Goal: Task Accomplishment & Management: Complete application form

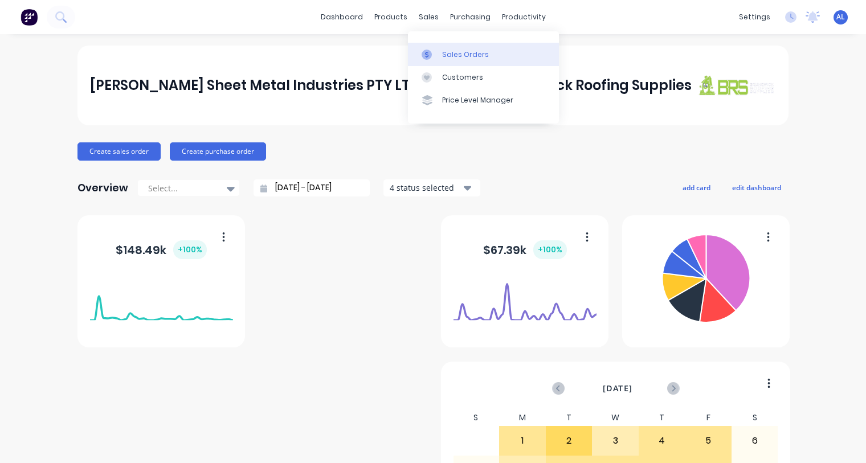
click at [454, 54] on div "Sales Orders" at bounding box center [465, 55] width 47 height 10
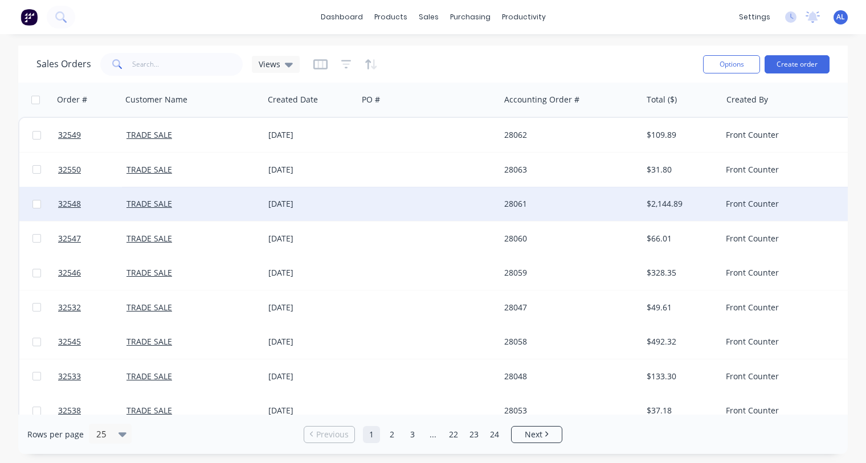
click at [621, 200] on div "28061" at bounding box center [567, 203] width 126 height 11
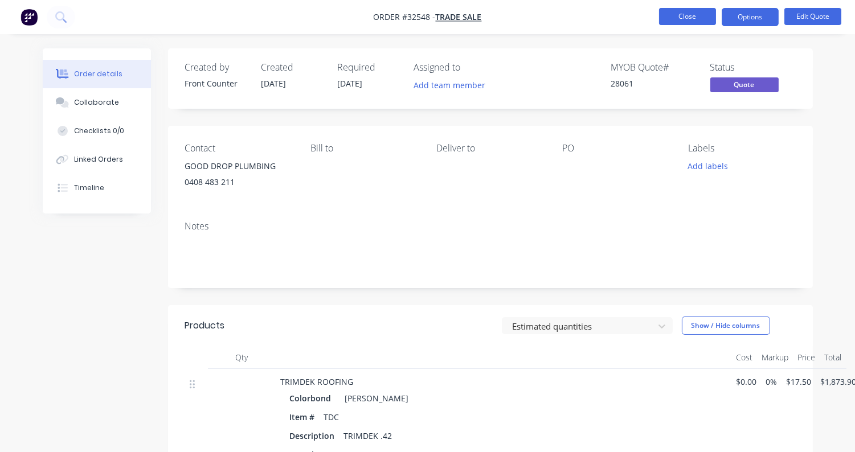
click at [669, 15] on button "Close" at bounding box center [687, 16] width 57 height 17
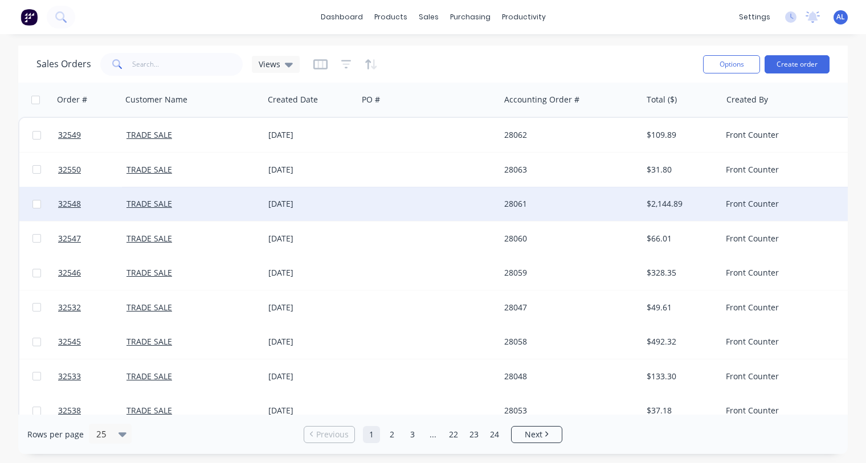
click at [515, 199] on div "28061" at bounding box center [567, 203] width 126 height 11
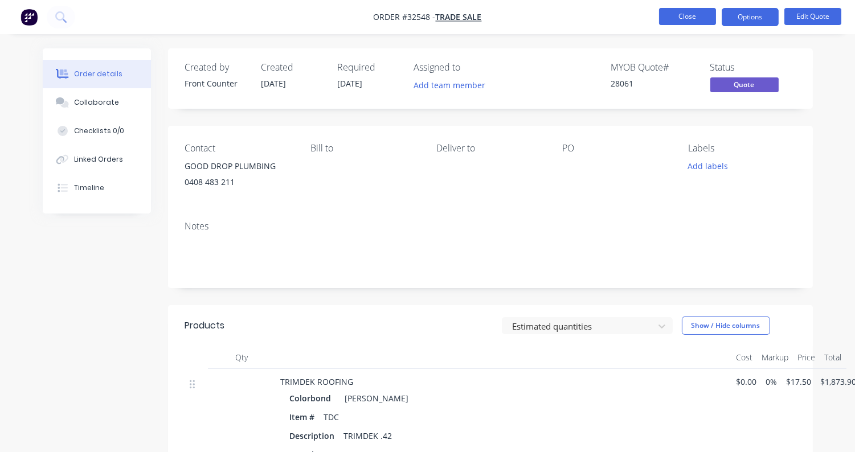
click at [678, 14] on button "Close" at bounding box center [687, 16] width 57 height 17
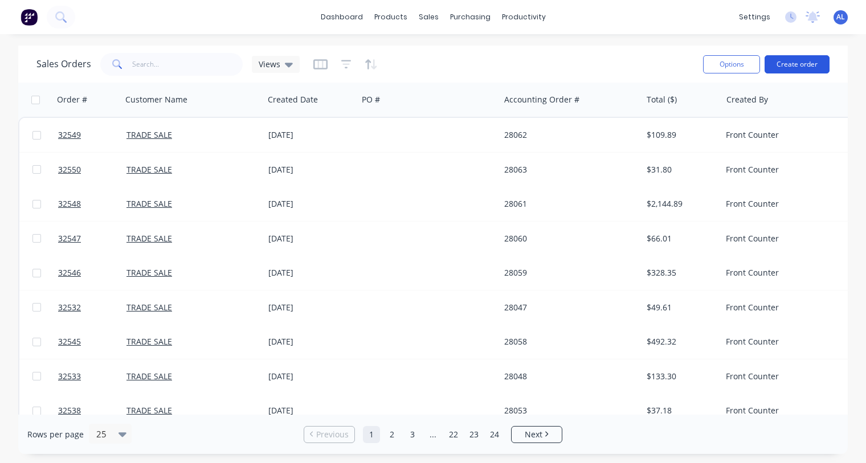
click at [797, 62] on button "Create order" at bounding box center [796, 64] width 65 height 18
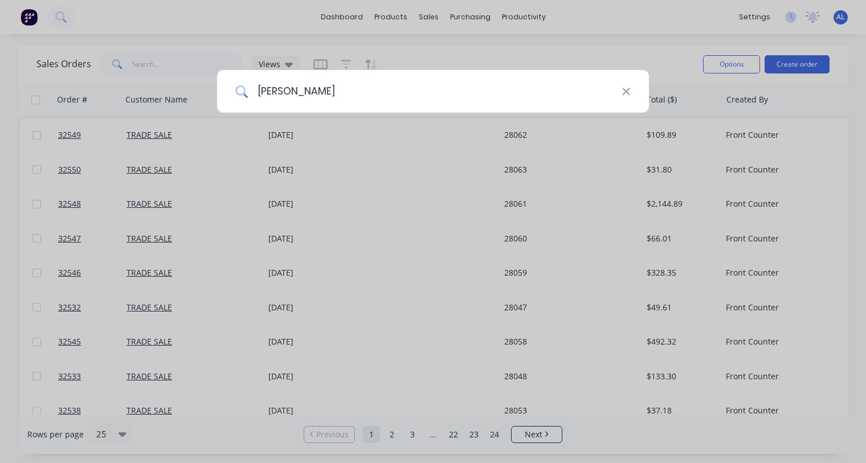
type input "[PERSON_NAME]"
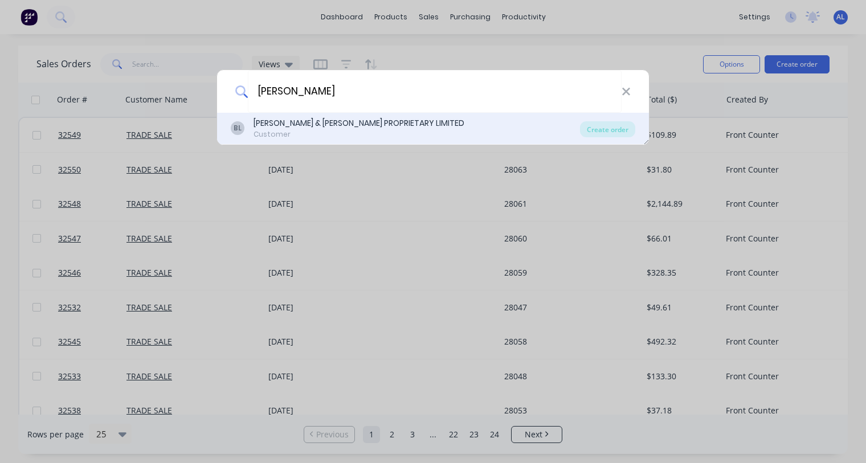
click at [374, 120] on div "[PERSON_NAME] & [PERSON_NAME] PROPRIETARY LIMITED" at bounding box center [358, 123] width 211 height 12
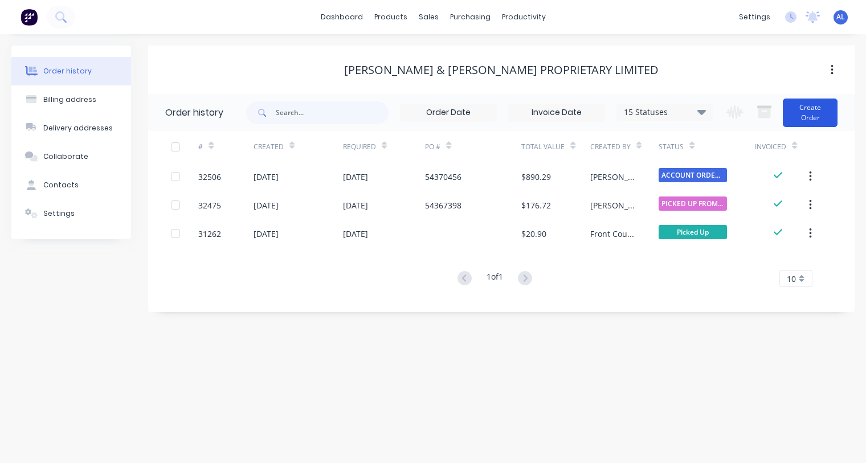
click at [805, 111] on button "Create Order" at bounding box center [810, 113] width 55 height 28
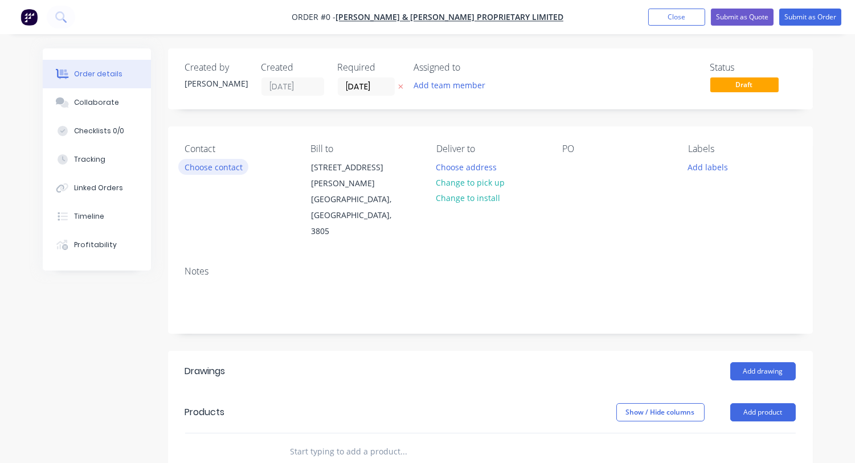
click at [229, 162] on button "Choose contact" at bounding box center [213, 166] width 70 height 15
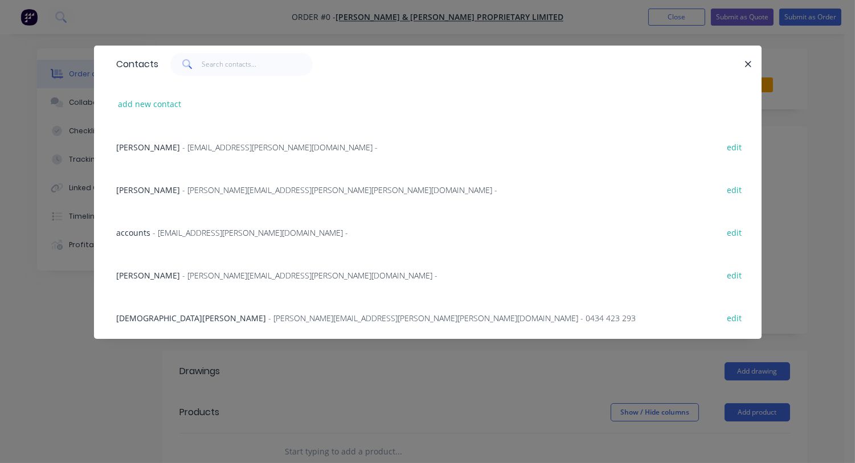
click at [201, 188] on span "- [PERSON_NAME][EMAIL_ADDRESS][PERSON_NAME][PERSON_NAME][DOMAIN_NAME] -" at bounding box center [340, 190] width 315 height 11
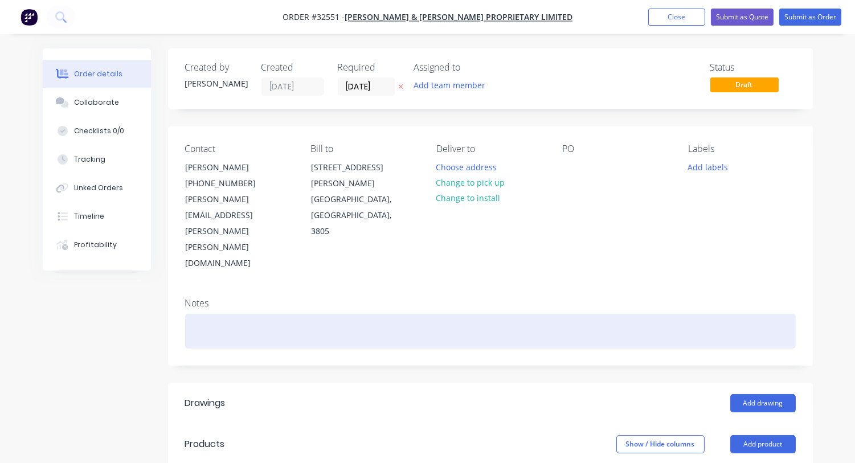
scroll to position [142, 0]
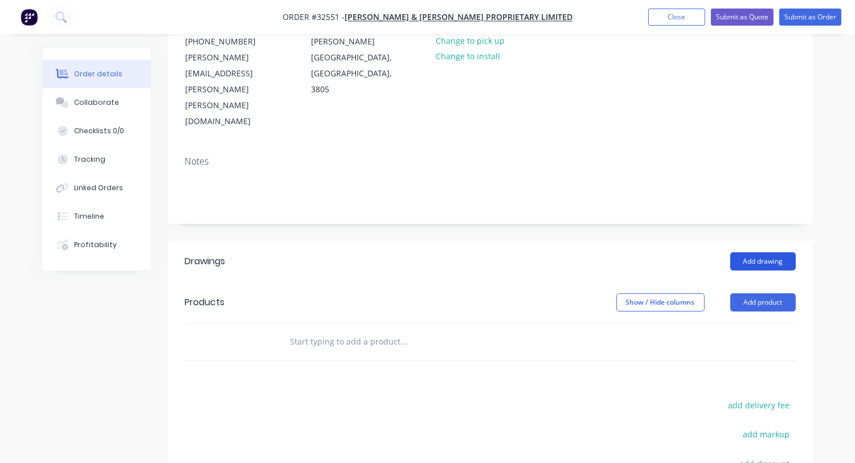
click at [764, 252] on button "Add drawing" at bounding box center [763, 261] width 66 height 18
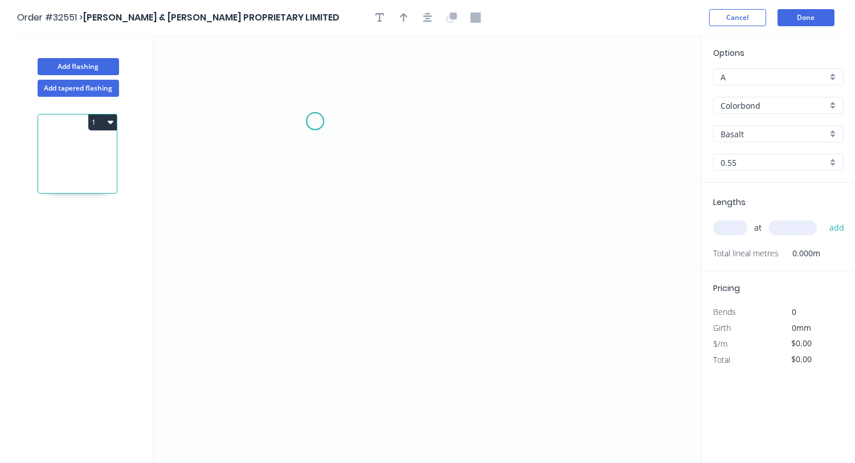
click at [315, 121] on icon "0" at bounding box center [427, 249] width 547 height 428
click at [314, 287] on icon "0" at bounding box center [427, 249] width 547 height 428
click at [457, 287] on icon "0 ?" at bounding box center [427, 249] width 547 height 428
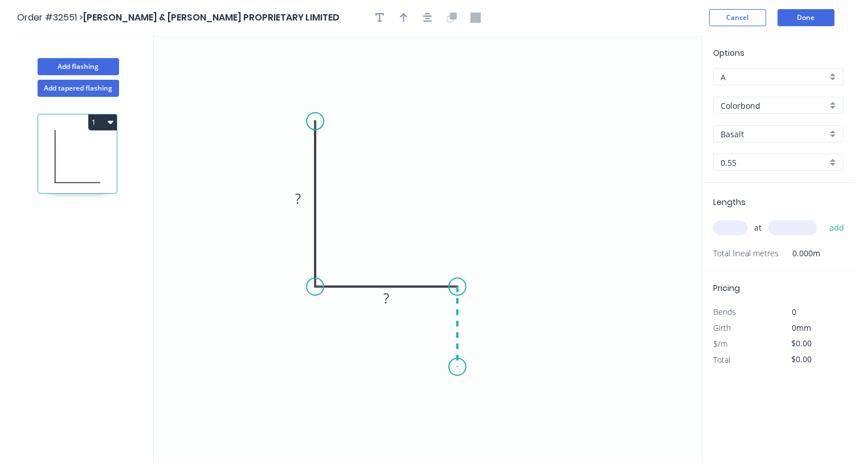
click at [462, 367] on icon "0 ? ?" at bounding box center [427, 249] width 547 height 428
click at [299, 201] on tspan "?" at bounding box center [298, 198] width 6 height 19
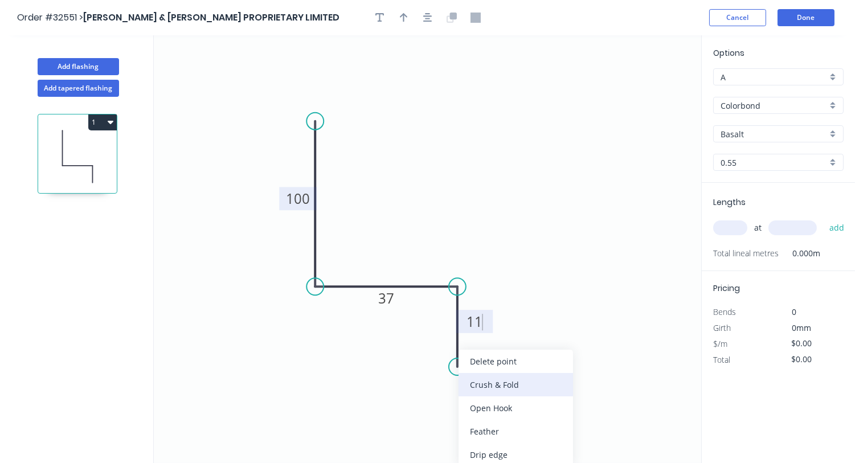
click at [480, 388] on div "Crush & Fold" at bounding box center [516, 384] width 114 height 23
type input "$13.79"
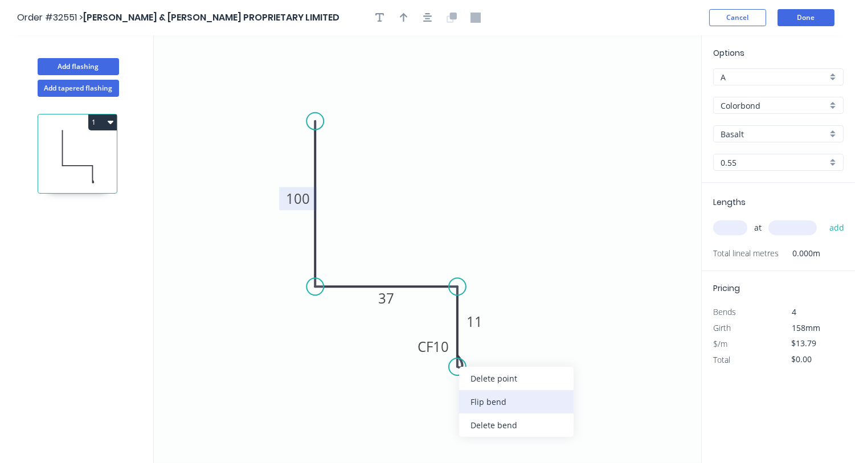
click at [482, 398] on div "Flip bend" at bounding box center [516, 401] width 114 height 23
click at [433, 10] on div at bounding box center [428, 17] width 120 height 17
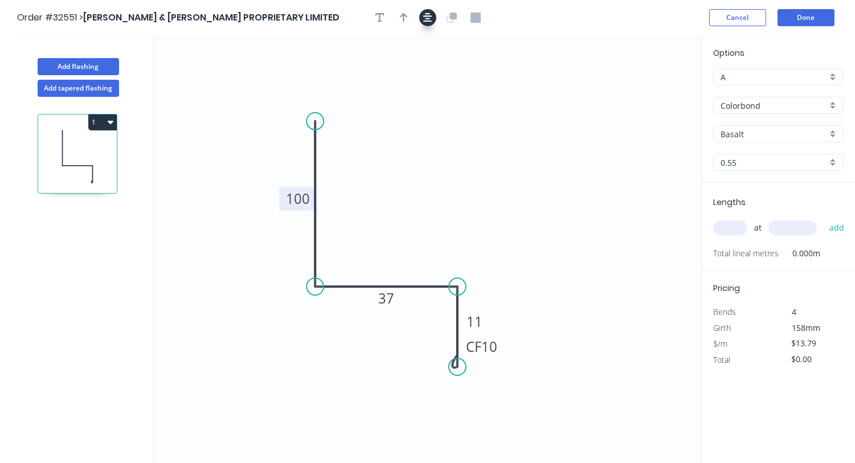
click at [431, 15] on icon "button" at bounding box center [427, 17] width 9 height 9
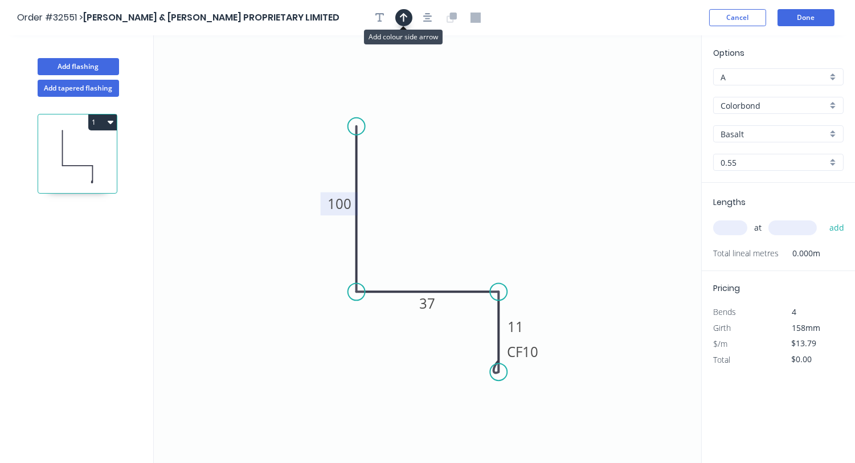
click at [406, 21] on icon "button" at bounding box center [404, 18] width 8 height 10
drag, startPoint x: 643, startPoint y: 89, endPoint x: 472, endPoint y: 242, distance: 229.5
click at [472, 242] on icon at bounding box center [472, 229] width 10 height 36
click at [833, 133] on div "Basalt" at bounding box center [778, 133] width 130 height 17
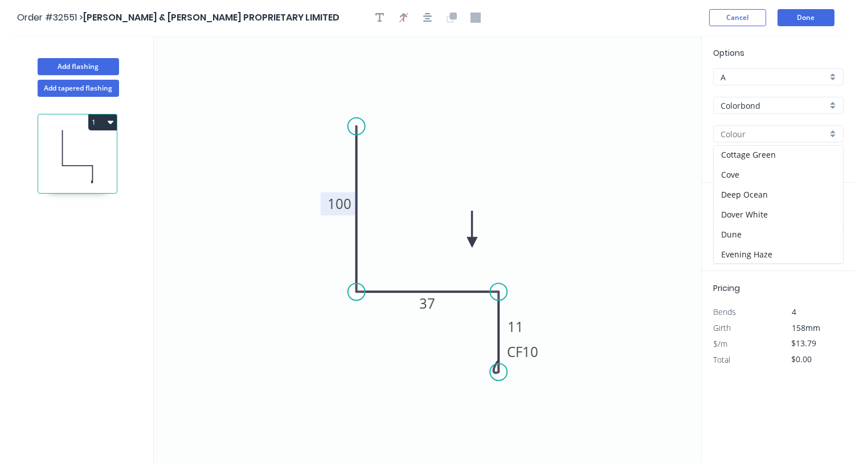
scroll to position [71, 0]
click at [756, 196] on div "Dover White" at bounding box center [778, 205] width 129 height 20
type input "Dover White"
click at [736, 224] on input "text" at bounding box center [730, 227] width 34 height 15
type input "1"
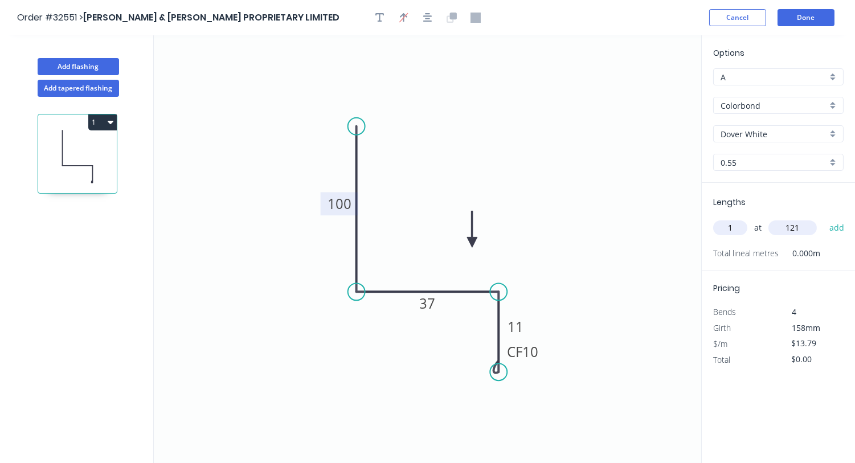
type input "1215"
click at [824, 13] on button "Done" at bounding box center [806, 17] width 57 height 17
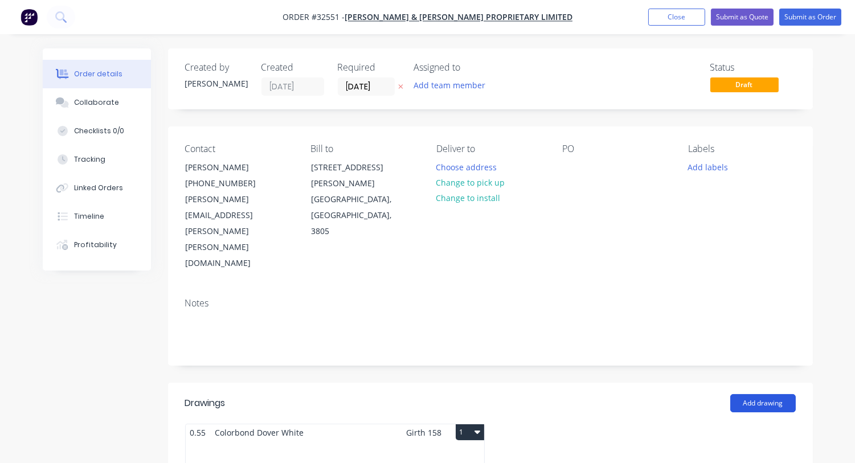
click at [747, 394] on button "Add drawing" at bounding box center [763, 403] width 66 height 18
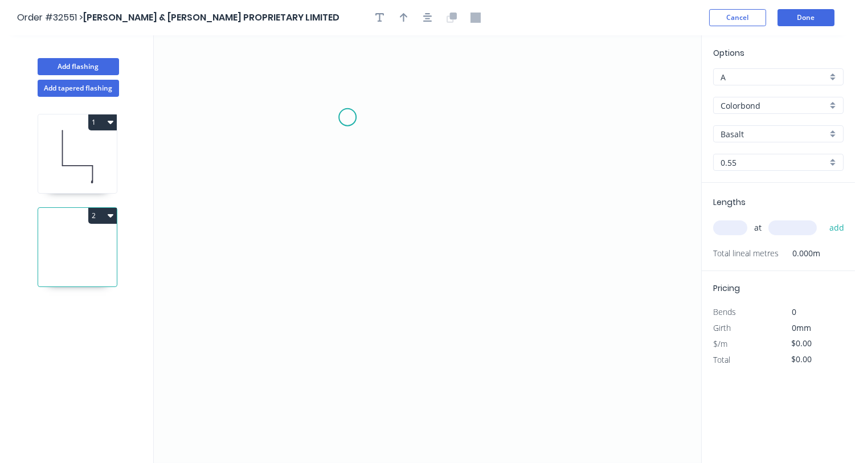
click at [347, 117] on icon "0" at bounding box center [427, 249] width 547 height 428
click at [350, 296] on icon "0" at bounding box center [427, 249] width 547 height 428
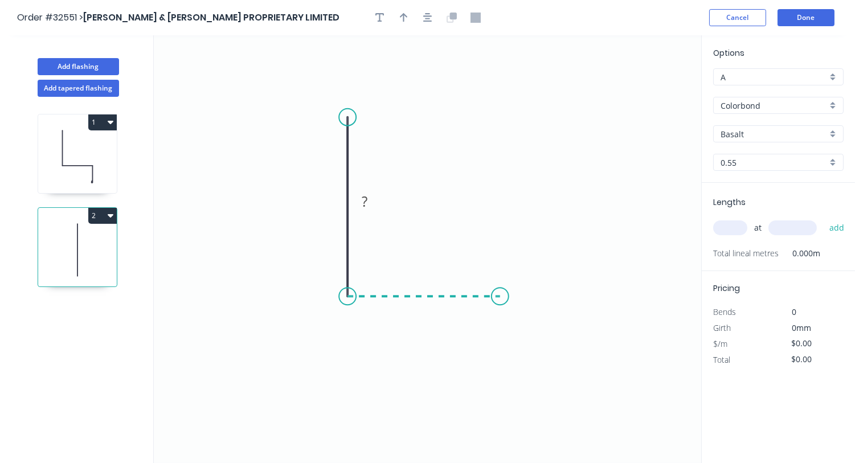
click at [500, 296] on icon "0 ?" at bounding box center [427, 249] width 547 height 428
click at [500, 377] on icon "0 ? ?" at bounding box center [427, 249] width 547 height 428
click at [333, 203] on rect at bounding box center [330, 202] width 23 height 16
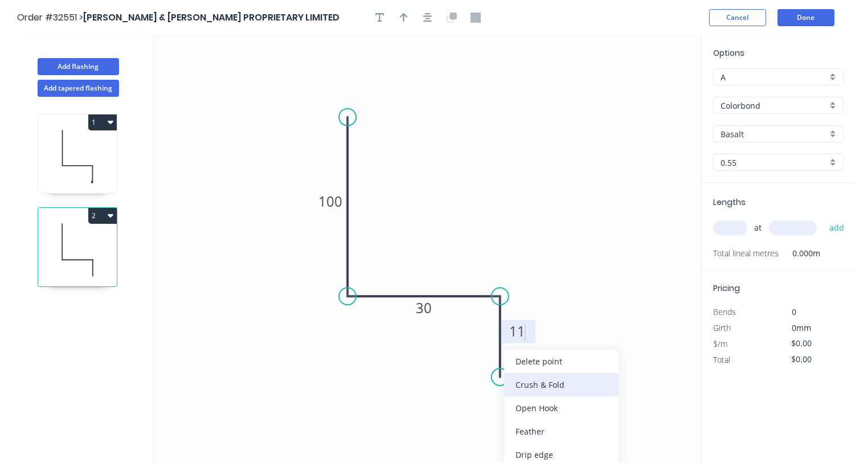
click at [525, 383] on div "Crush & Fold" at bounding box center [561, 384] width 114 height 23
type input "$13.79"
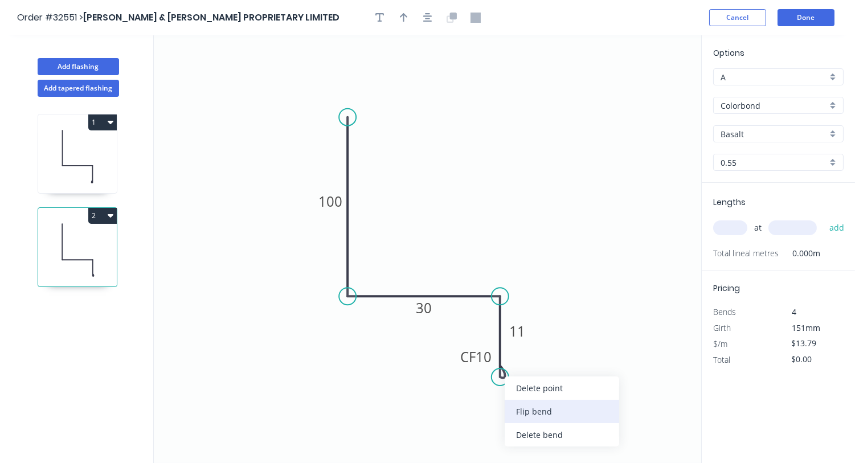
click at [534, 409] on div "Flip bend" at bounding box center [562, 411] width 114 height 23
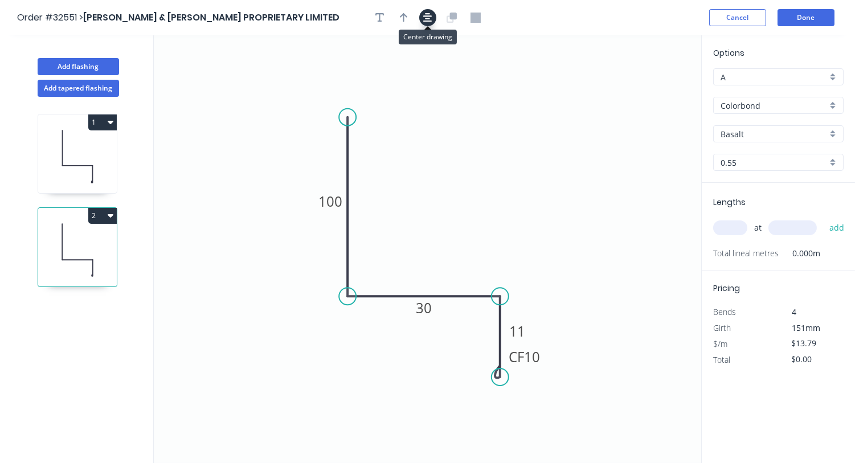
click at [431, 19] on icon "button" at bounding box center [427, 18] width 9 height 10
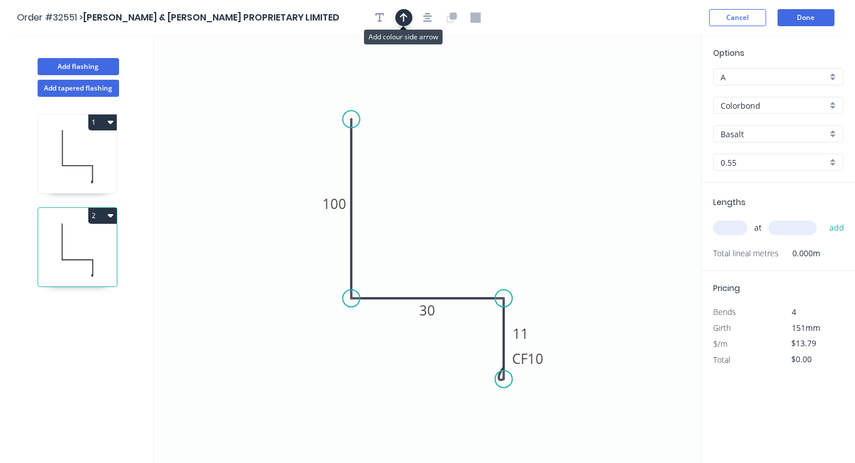
click at [399, 14] on button "button" at bounding box center [403, 17] width 17 height 17
drag, startPoint x: 645, startPoint y: 89, endPoint x: 473, endPoint y: 248, distance: 233.4
click at [473, 248] on icon at bounding box center [473, 234] width 10 height 36
click at [830, 130] on div "Basalt" at bounding box center [778, 133] width 130 height 17
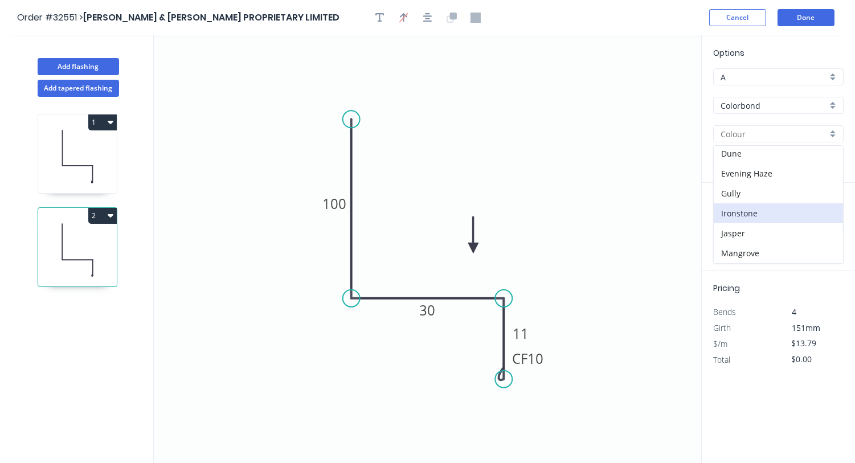
scroll to position [71, 0]
click at [777, 201] on div "Dover White" at bounding box center [778, 205] width 129 height 20
type input "Dover White"
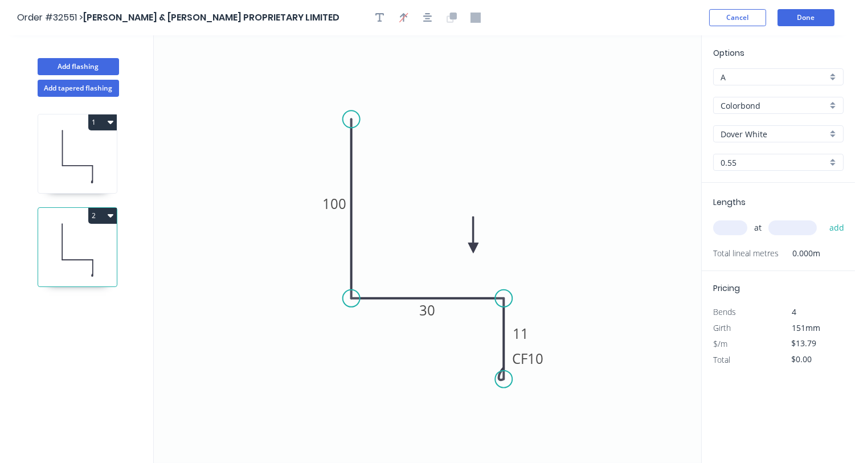
click at [736, 218] on div "at add" at bounding box center [779, 227] width 133 height 19
click at [730, 225] on input "text" at bounding box center [730, 227] width 34 height 15
type input "1"
type input "1815"
click at [824, 218] on button "add" at bounding box center [837, 227] width 27 height 19
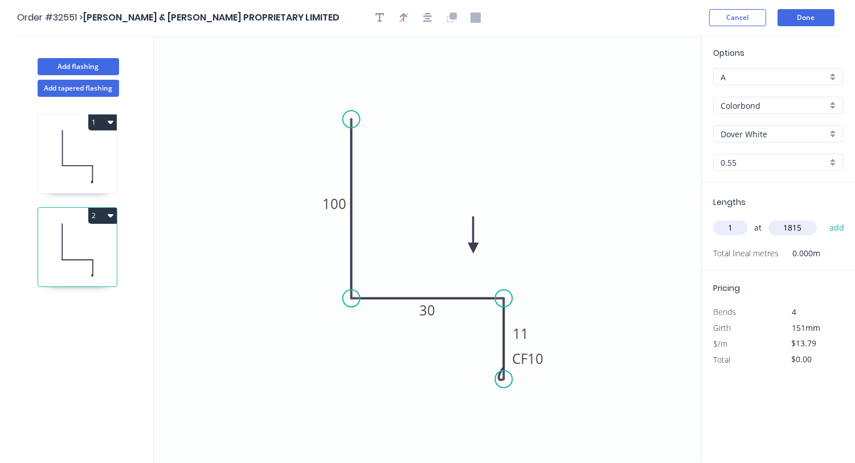
type input "$25.03"
click at [802, 19] on button "Done" at bounding box center [806, 17] width 57 height 17
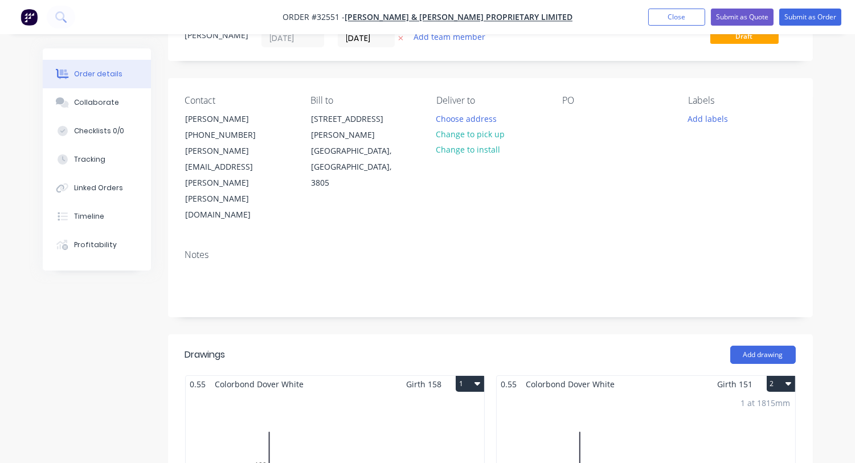
scroll to position [142, 0]
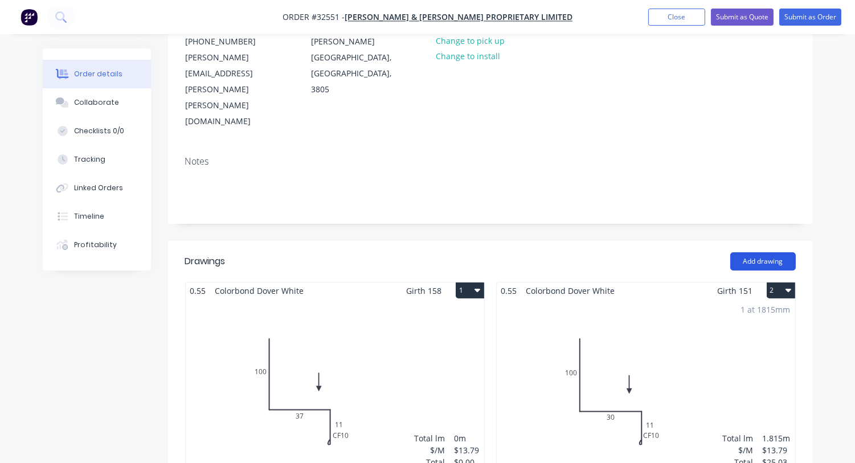
click at [741, 252] on button "Add drawing" at bounding box center [763, 261] width 66 height 18
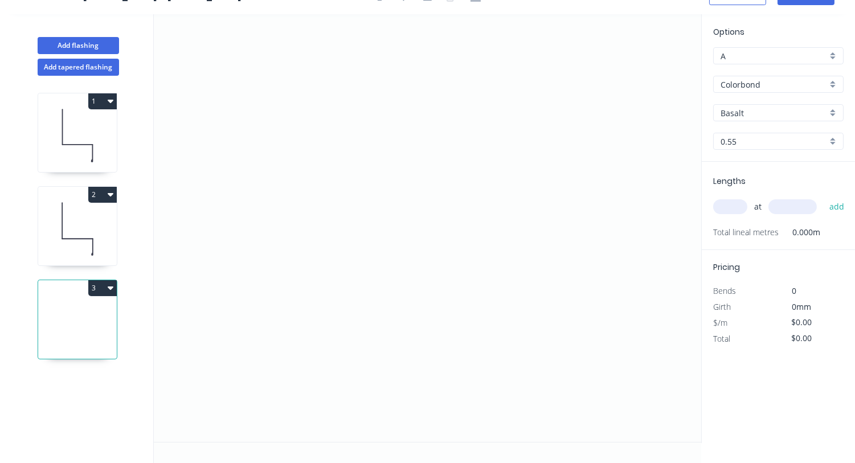
scroll to position [19, 0]
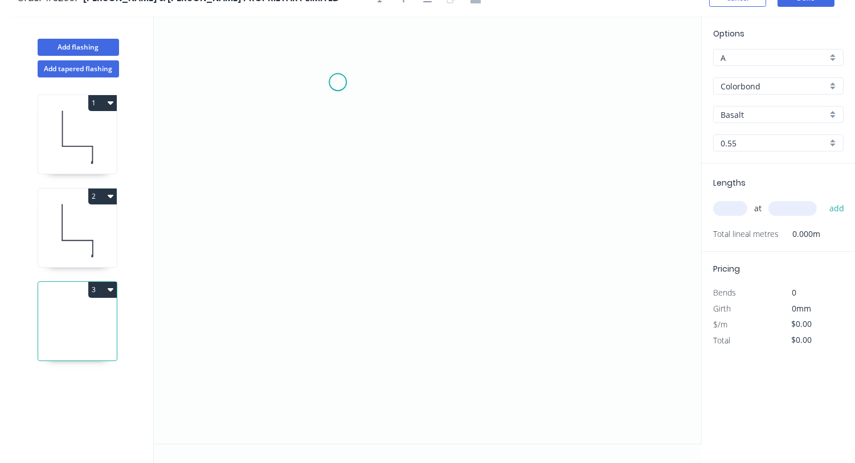
click at [338, 82] on icon "0" at bounding box center [427, 230] width 547 height 428
click at [340, 256] on icon "0" at bounding box center [427, 230] width 547 height 428
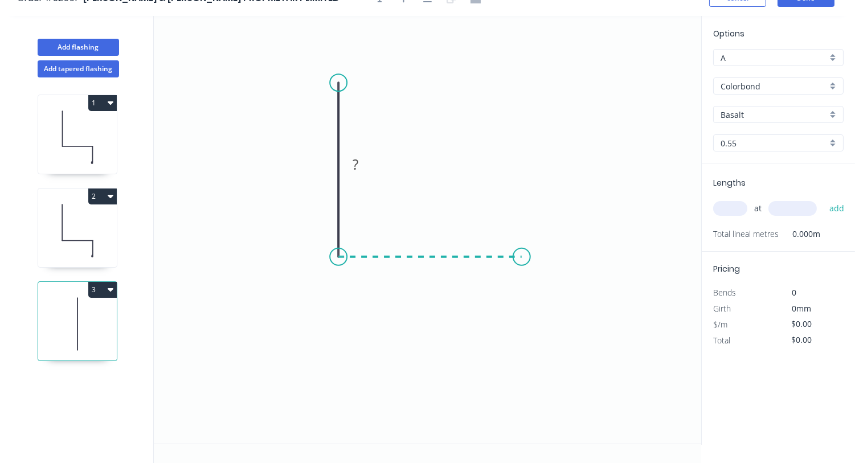
click at [522, 249] on icon "0 ?" at bounding box center [427, 230] width 547 height 428
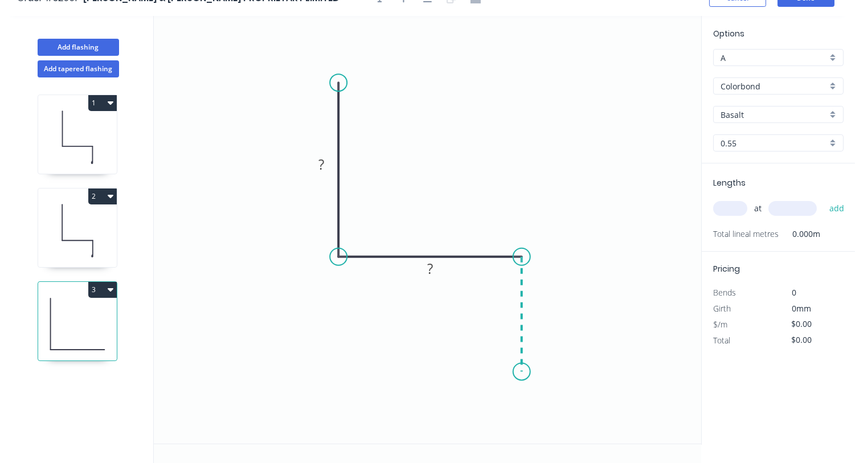
click at [522, 371] on icon "0 ? ?" at bounding box center [427, 230] width 547 height 428
click at [321, 169] on tspan "?" at bounding box center [321, 164] width 6 height 19
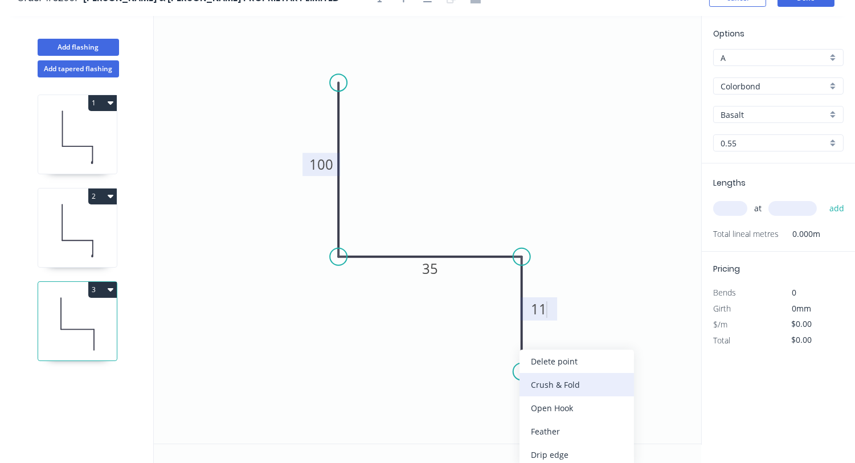
click at [543, 386] on div "Crush & Fold" at bounding box center [576, 384] width 114 height 23
type input "$13.79"
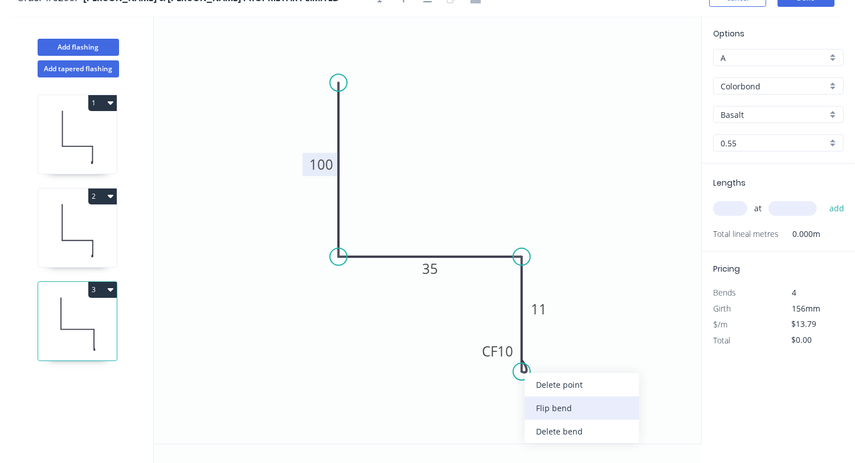
click at [549, 408] on div "Flip bend" at bounding box center [582, 407] width 114 height 23
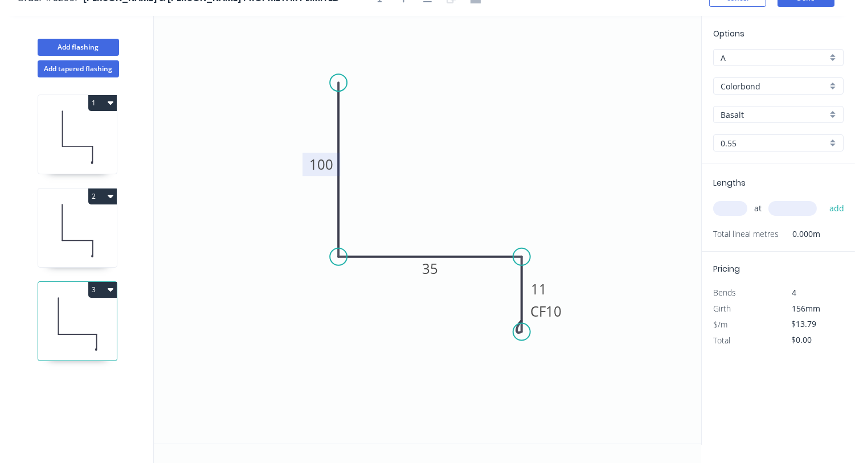
drag, startPoint x: 527, startPoint y: 372, endPoint x: 526, endPoint y: 332, distance: 40.4
click at [526, 332] on circle at bounding box center [521, 332] width 17 height 17
click at [833, 111] on div "Basalt" at bounding box center [778, 114] width 130 height 17
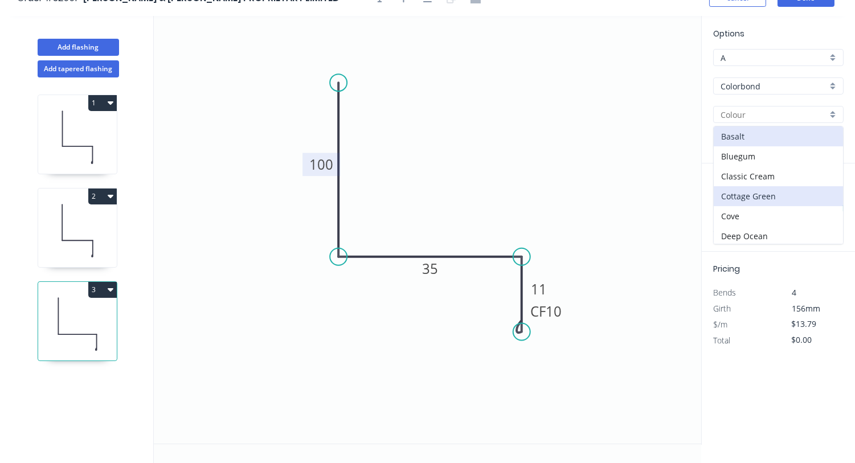
scroll to position [71, 0]
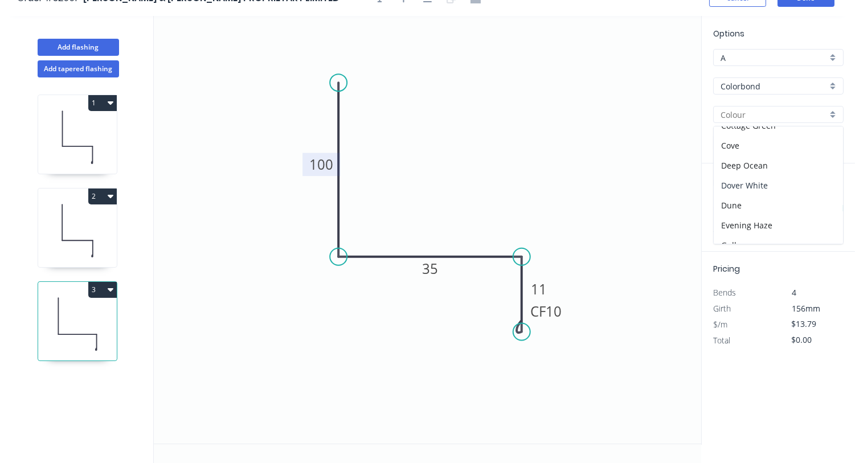
click at [748, 176] on div "Dover White" at bounding box center [778, 185] width 129 height 20
type input "Dover White"
click at [728, 211] on input "text" at bounding box center [730, 208] width 34 height 15
type input "1"
type input "1815"
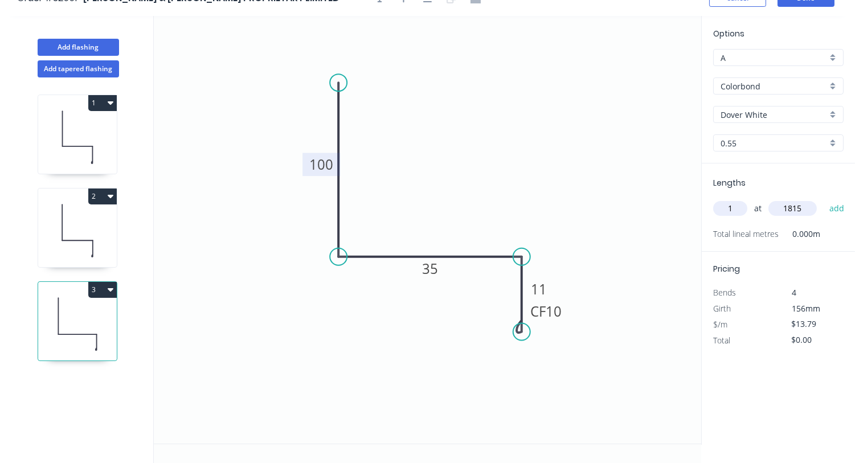
click at [824, 199] on button "add" at bounding box center [837, 208] width 27 height 19
type input "$25.03"
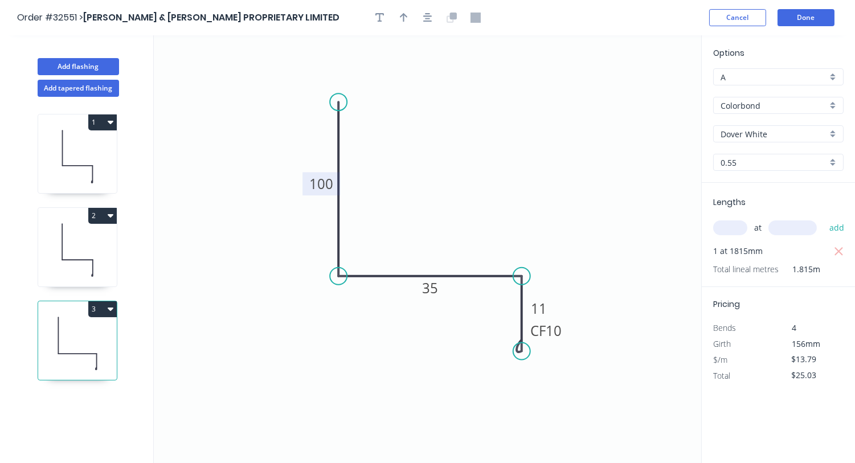
scroll to position [0, 0]
click at [815, 18] on button "Done" at bounding box center [806, 17] width 57 height 17
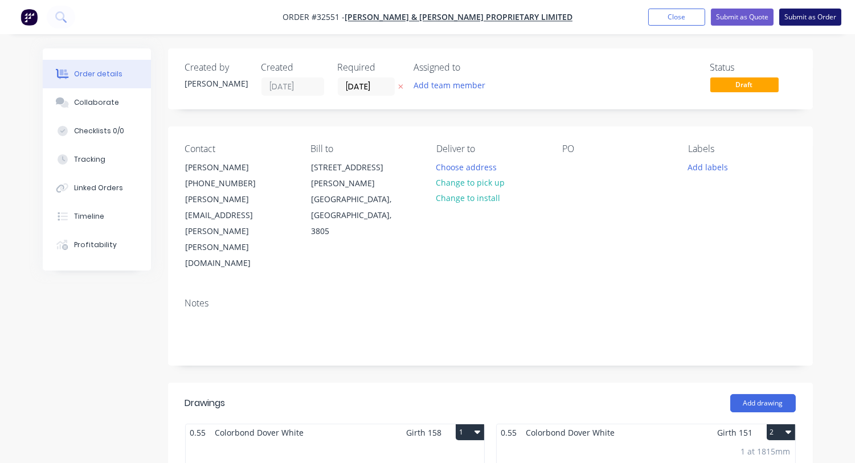
click at [795, 18] on button "Submit as Order" at bounding box center [810, 17] width 62 height 17
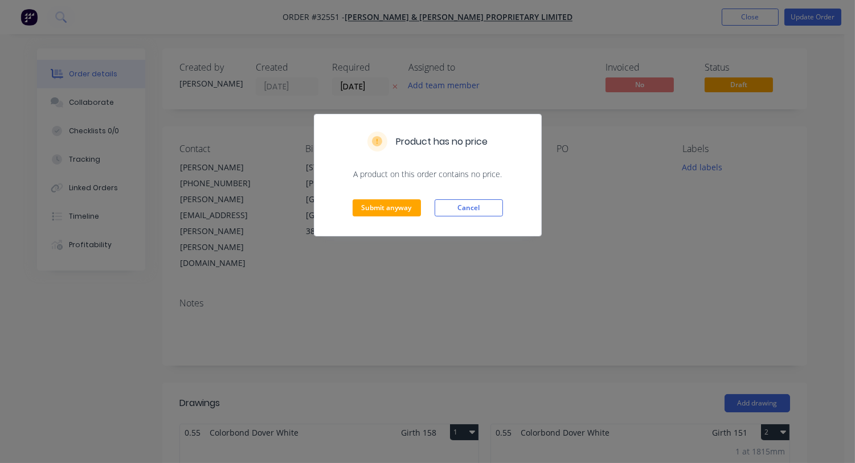
click at [602, 215] on div "Product has no price A product on this order contains no price. Submit anyway C…" at bounding box center [427, 231] width 855 height 463
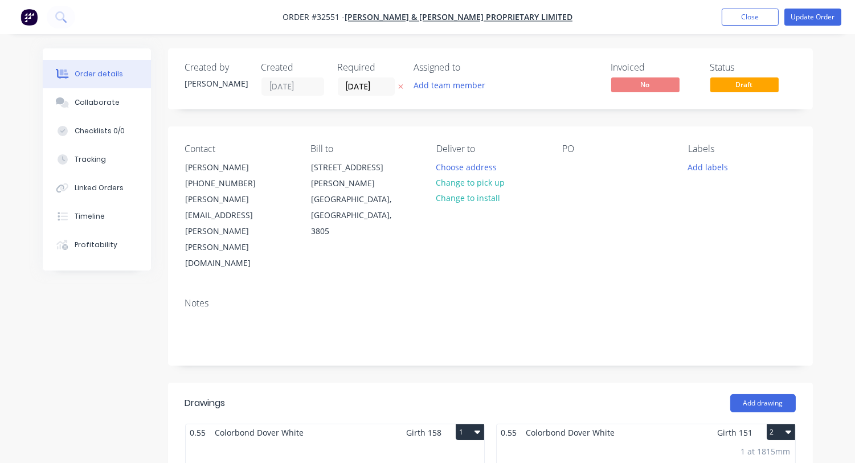
scroll to position [214, 0]
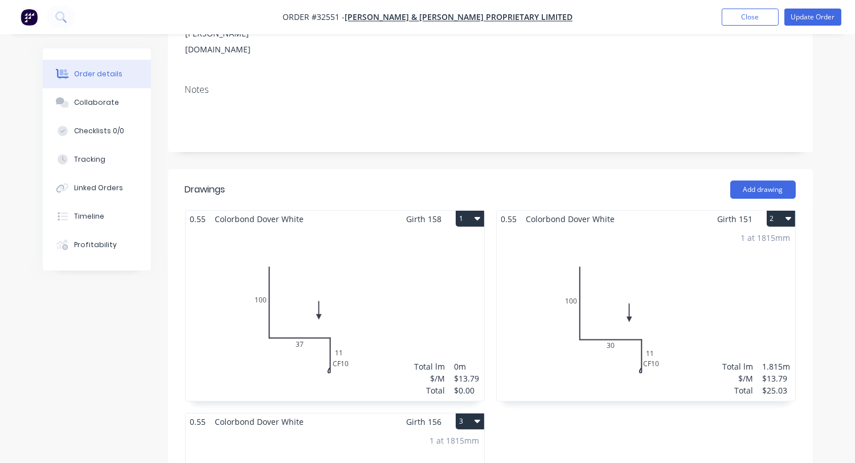
click at [442, 275] on div "Total lm $/M Total 0m $13.79 $0.00" at bounding box center [335, 314] width 298 height 174
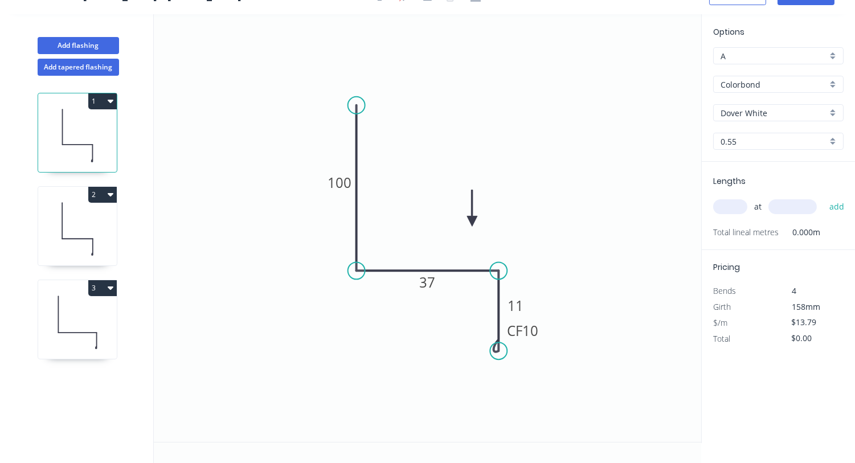
scroll to position [19, 0]
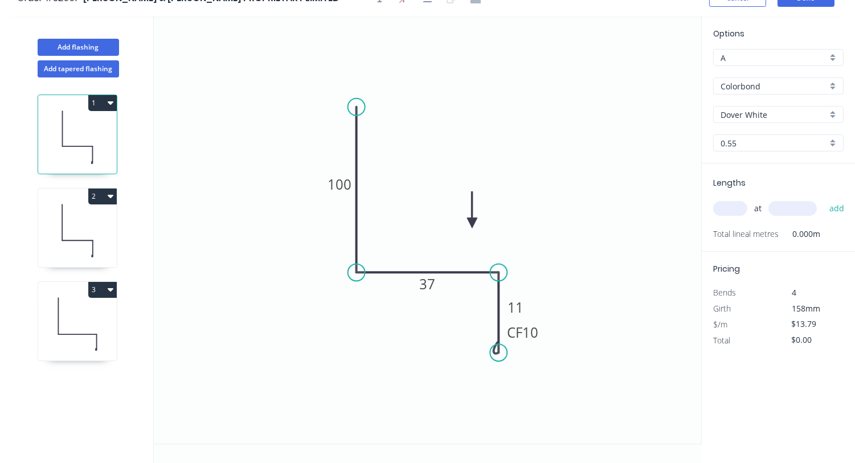
click at [727, 201] on input "text" at bounding box center [730, 208] width 34 height 15
type input "1"
type input "1215"
click at [824, 199] on button "add" at bounding box center [837, 208] width 27 height 19
type input "$16.75"
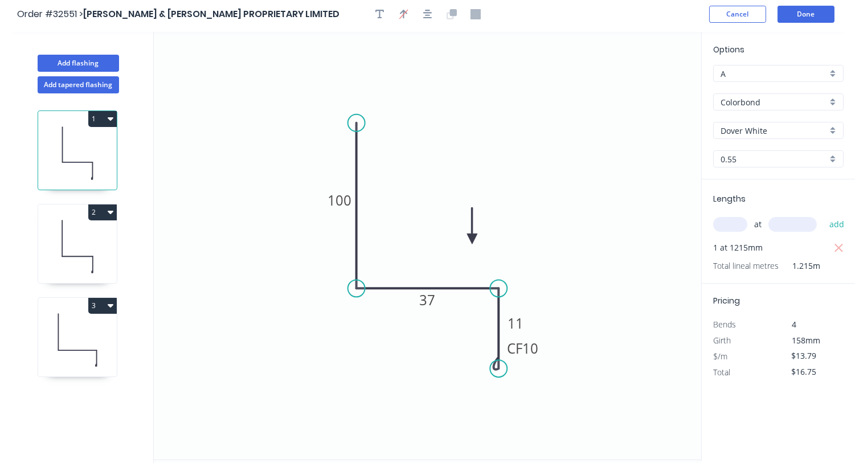
scroll to position [0, 0]
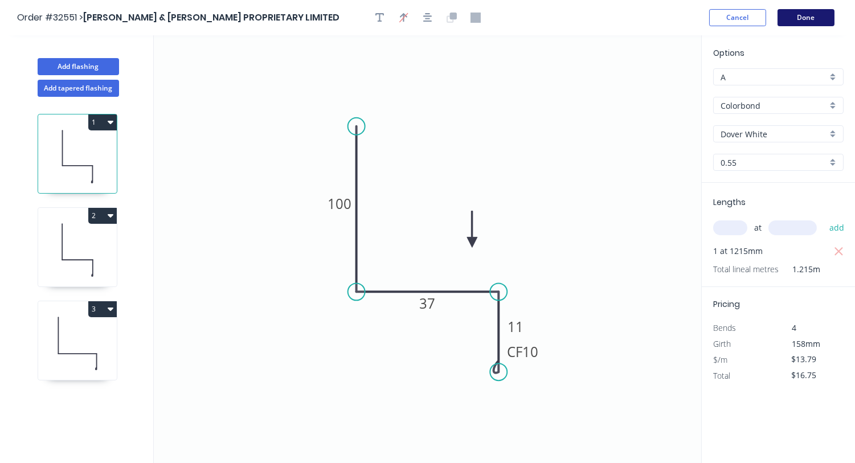
click at [813, 18] on button "Done" at bounding box center [806, 17] width 57 height 17
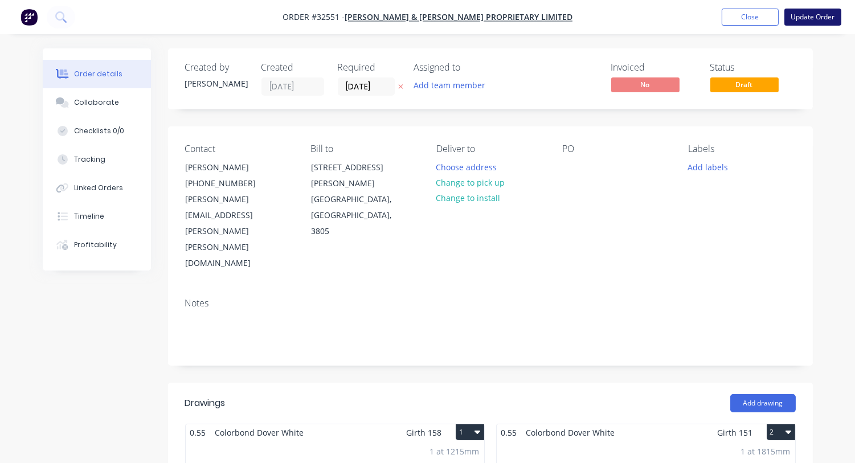
click at [798, 19] on button "Update Order" at bounding box center [812, 17] width 57 height 17
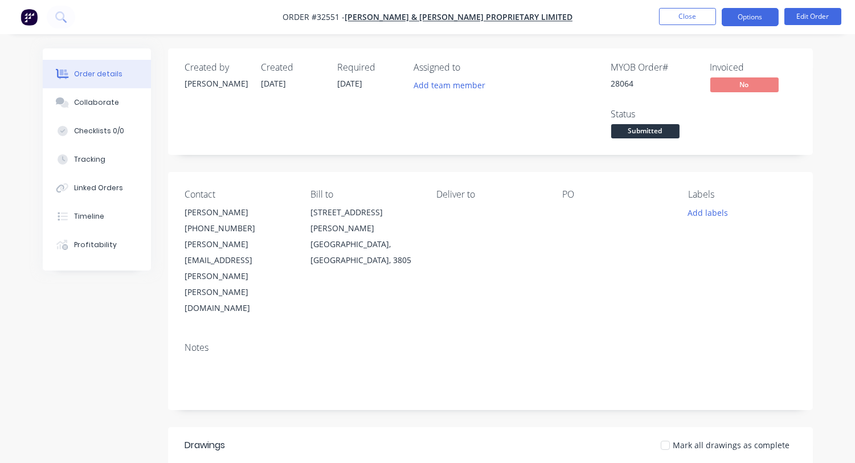
click at [769, 16] on button "Options" at bounding box center [750, 17] width 57 height 18
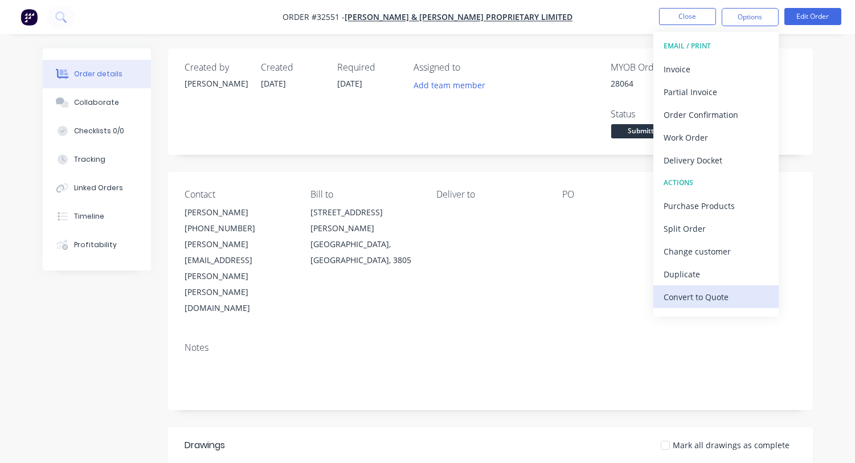
click at [694, 294] on div "Convert to Quote" at bounding box center [716, 297] width 105 height 17
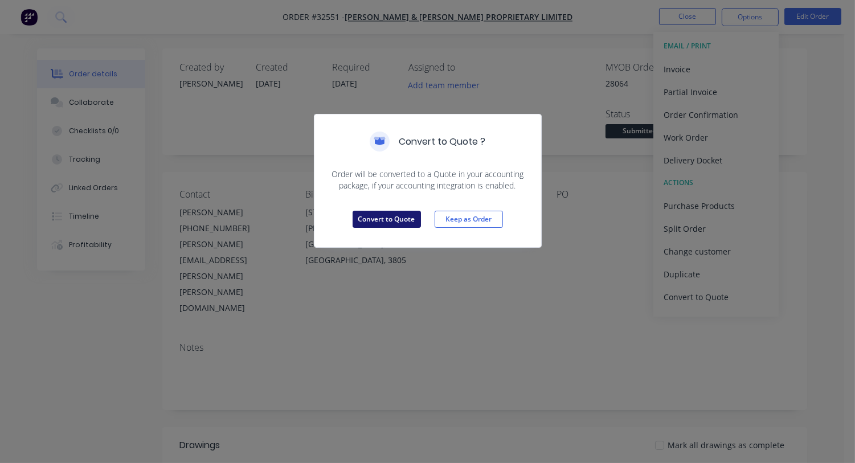
click at [381, 220] on button "Convert to Quote" at bounding box center [387, 219] width 68 height 17
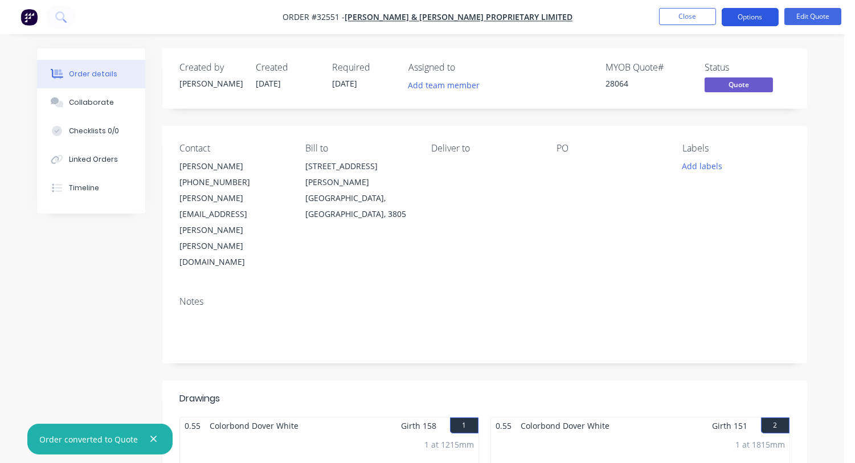
click at [738, 14] on button "Options" at bounding box center [750, 17] width 57 height 18
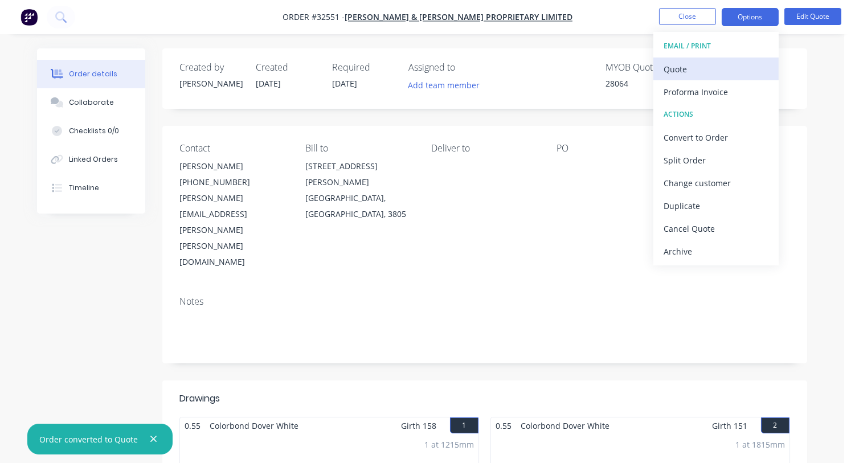
click at [702, 69] on div "Quote" at bounding box center [716, 69] width 105 height 17
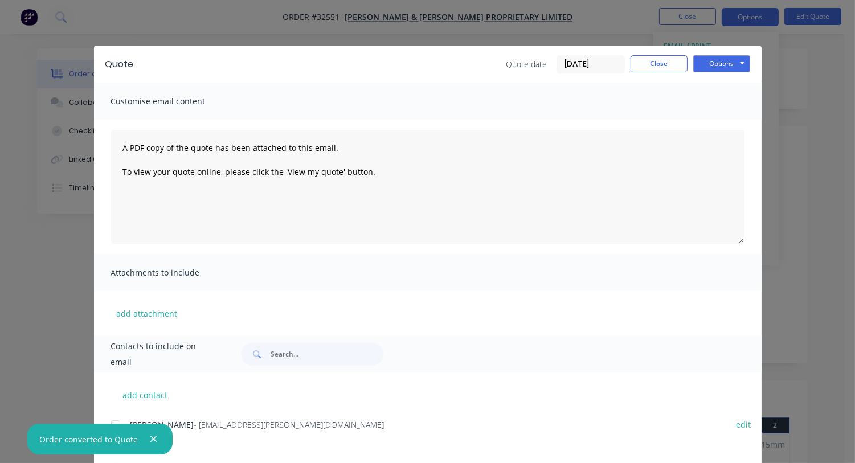
scroll to position [142, 0]
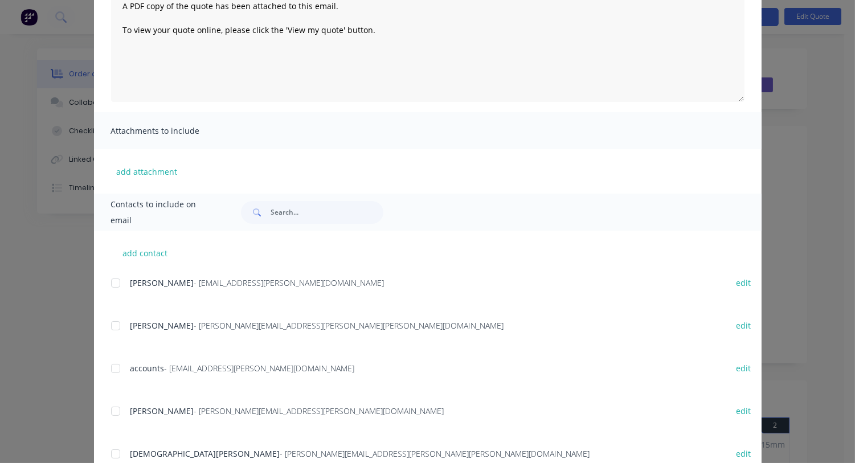
click at [109, 325] on div at bounding box center [115, 325] width 23 height 23
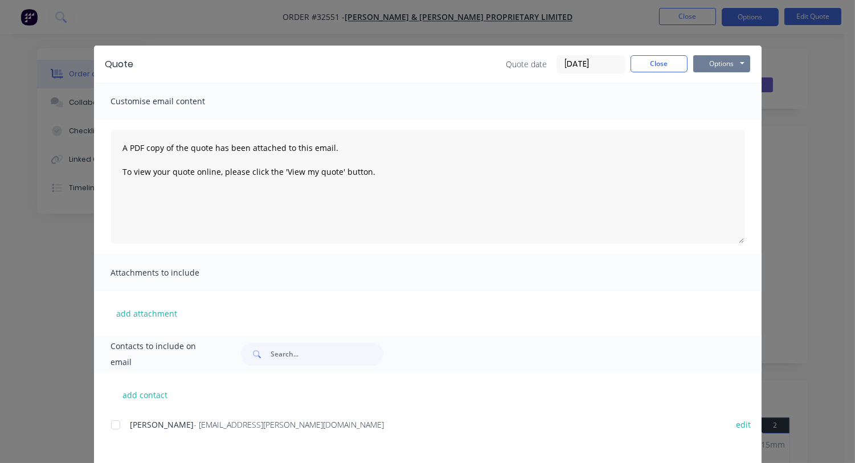
click at [731, 65] on button "Options" at bounding box center [721, 63] width 57 height 17
click at [733, 118] on button "Email" at bounding box center [729, 121] width 73 height 19
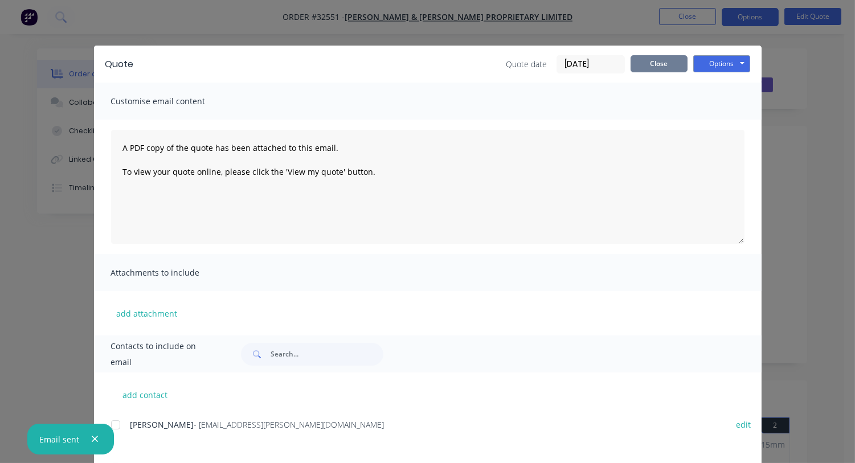
click at [647, 60] on button "Close" at bounding box center [659, 63] width 57 height 17
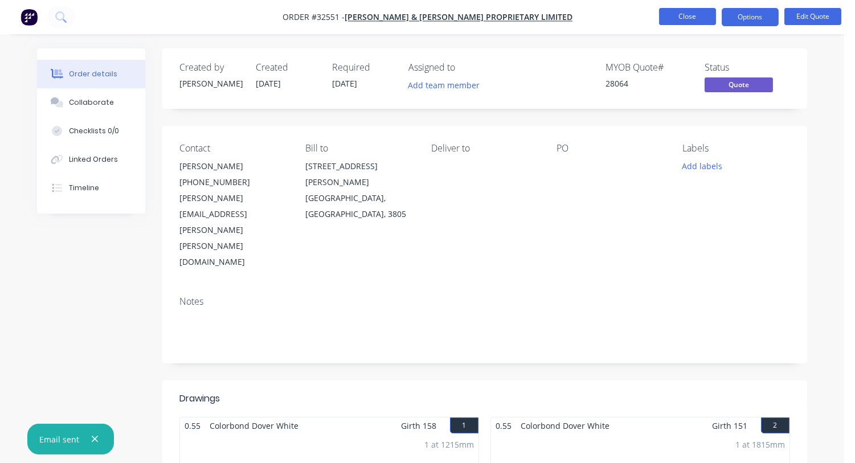
click at [684, 20] on button "Close" at bounding box center [687, 16] width 57 height 17
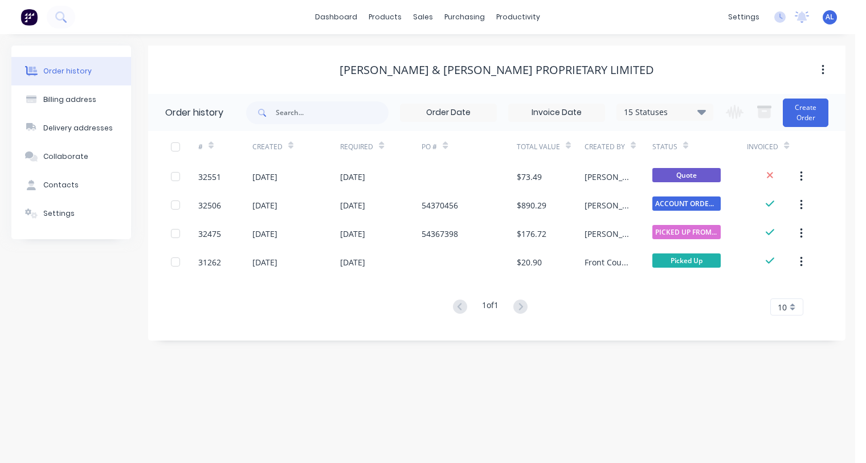
click at [30, 16] on img at bounding box center [29, 17] width 17 height 17
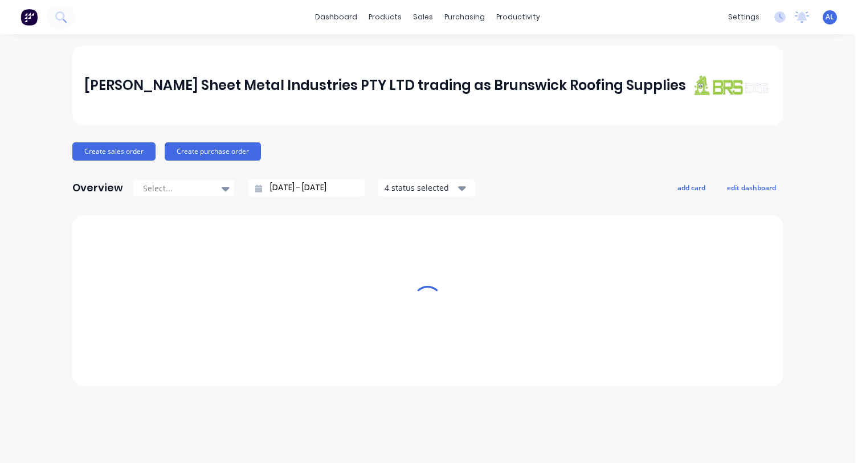
click at [30, 15] on img at bounding box center [29, 17] width 17 height 17
click at [418, 14] on div "sales" at bounding box center [422, 17] width 31 height 17
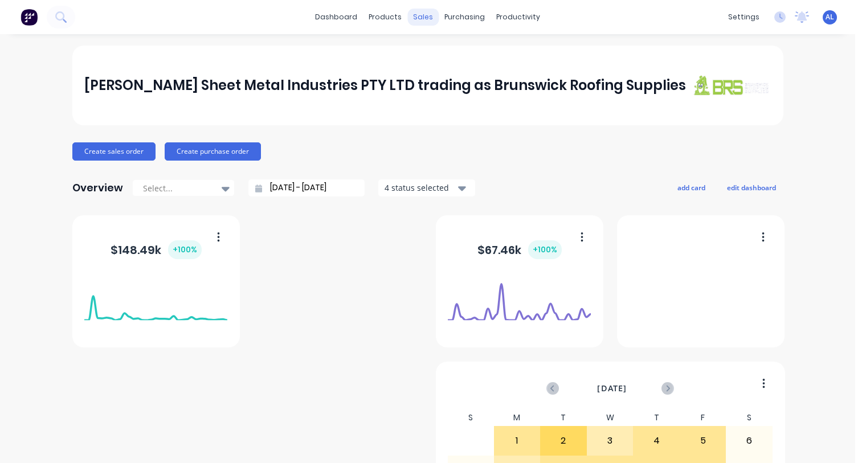
click at [418, 19] on div "sales" at bounding box center [422, 17] width 31 height 17
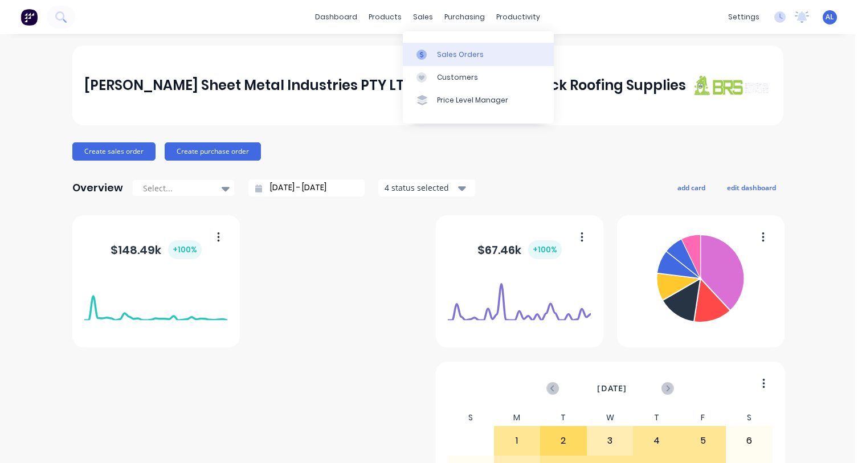
click at [459, 54] on div "Sales Orders" at bounding box center [460, 55] width 47 height 10
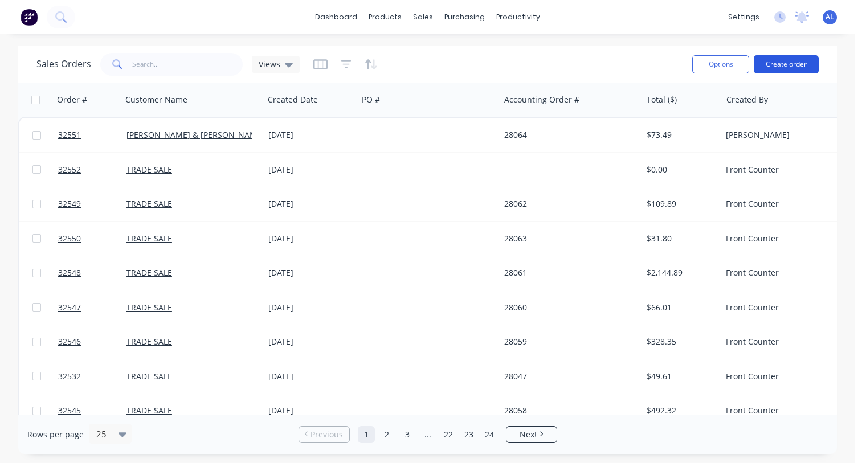
click at [770, 61] on button "Create order" at bounding box center [786, 64] width 65 height 18
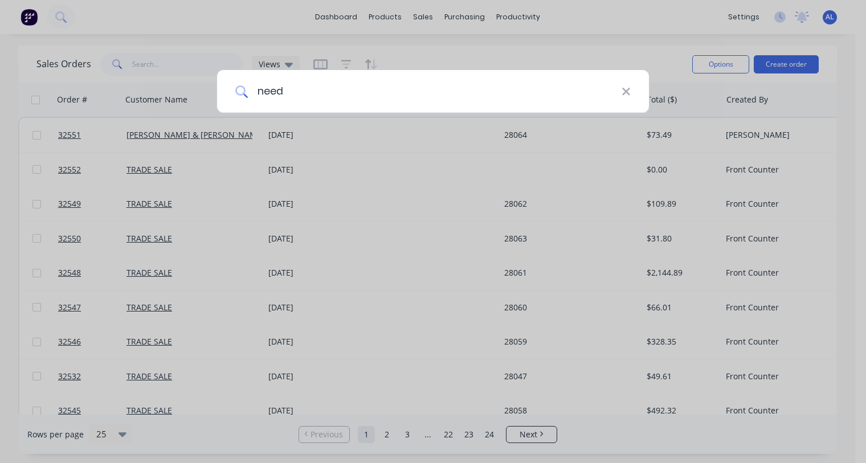
type input "needs"
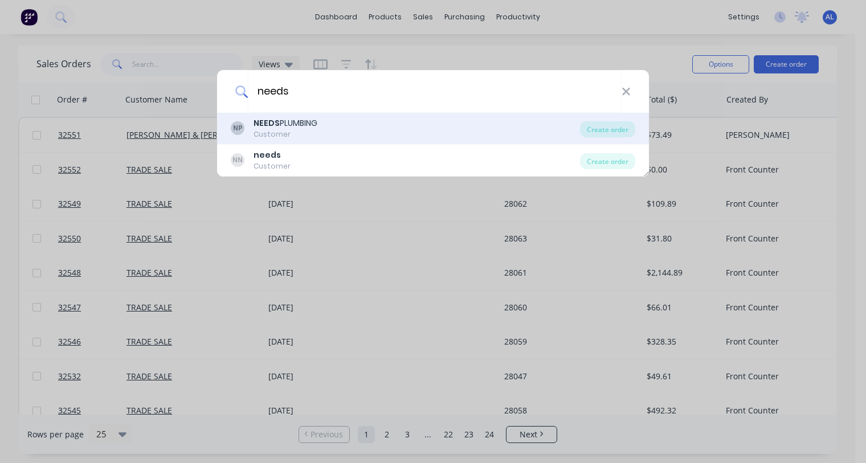
click at [336, 121] on div "NP NEEDS PLUMBING Customer" at bounding box center [405, 128] width 349 height 22
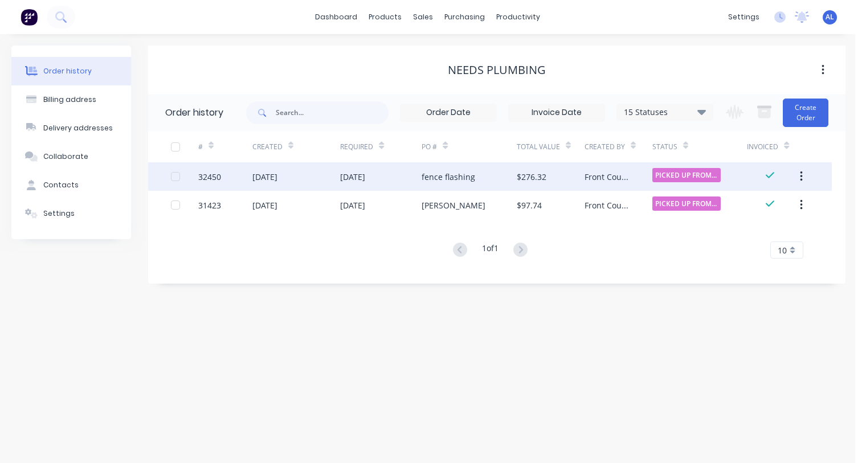
click at [480, 179] on div "fence flashing" at bounding box center [469, 176] width 95 height 28
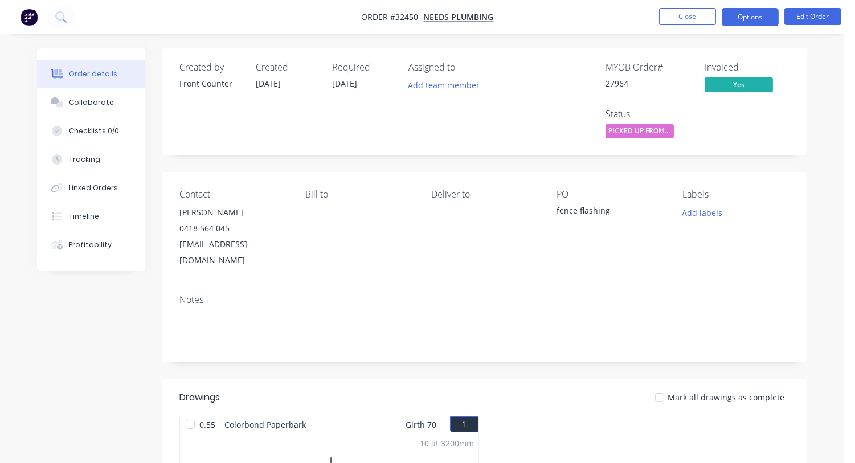
click at [762, 18] on button "Options" at bounding box center [750, 17] width 57 height 18
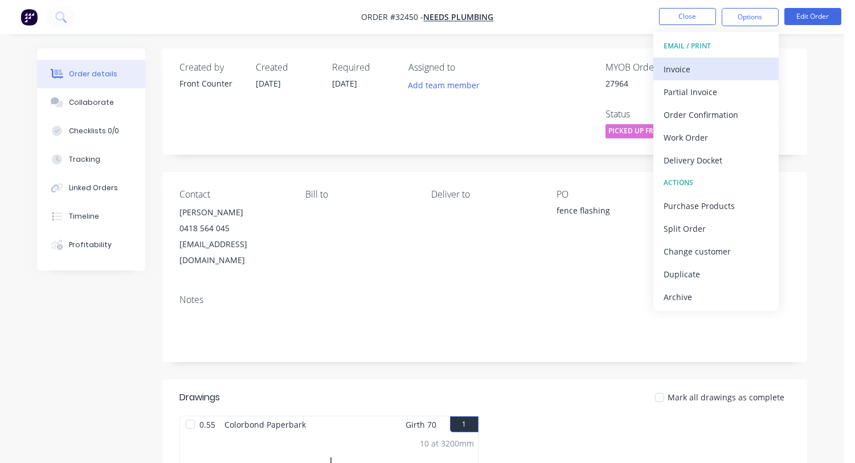
click at [685, 71] on div "Invoice" at bounding box center [716, 69] width 105 height 17
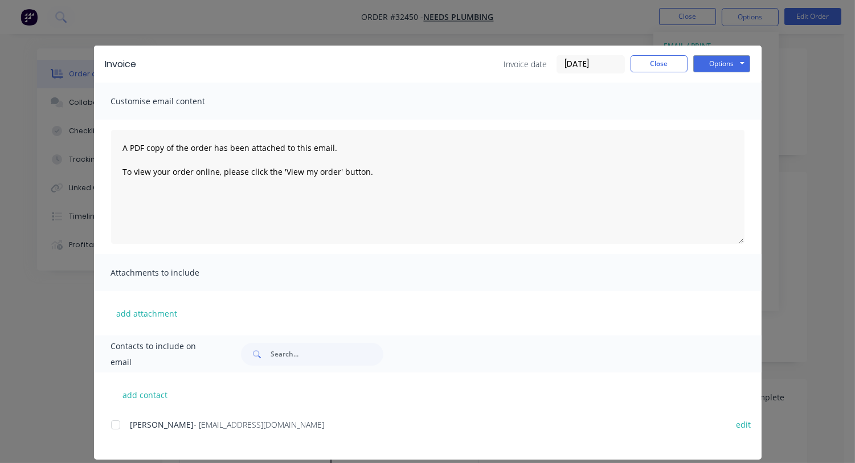
scroll to position [13, 0]
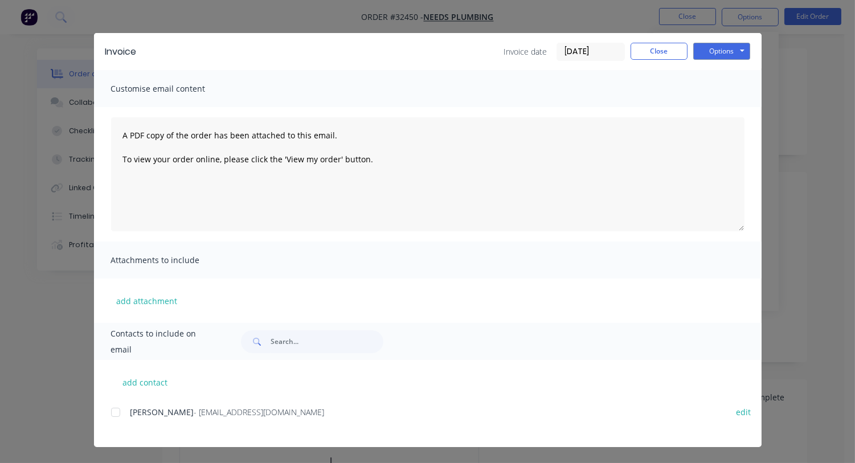
click at [106, 407] on div at bounding box center [115, 412] width 23 height 23
click at [716, 48] on button "Options" at bounding box center [721, 51] width 57 height 17
click at [726, 105] on button "Email" at bounding box center [729, 109] width 73 height 19
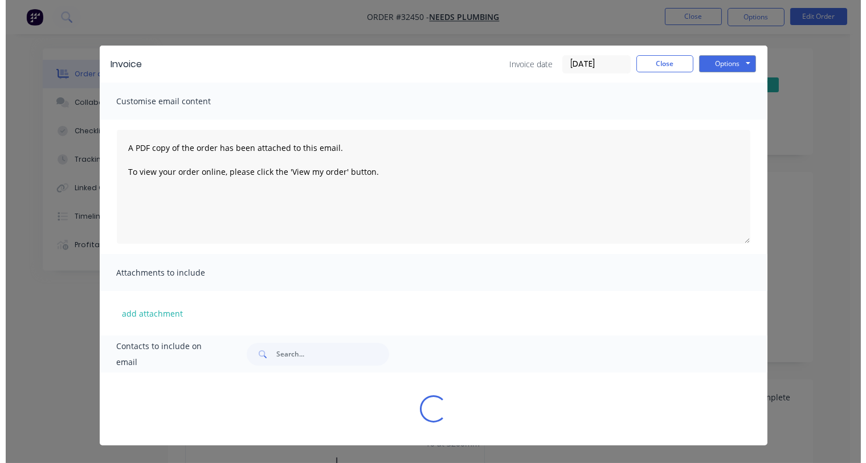
scroll to position [0, 0]
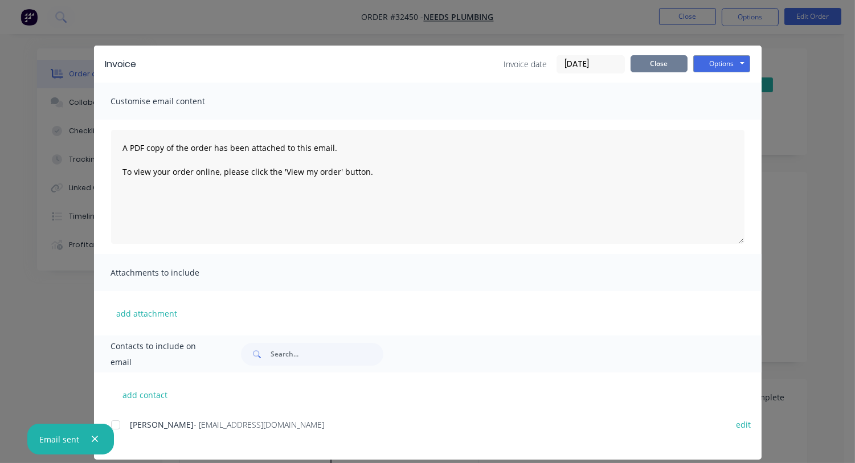
click at [662, 65] on button "Close" at bounding box center [659, 63] width 57 height 17
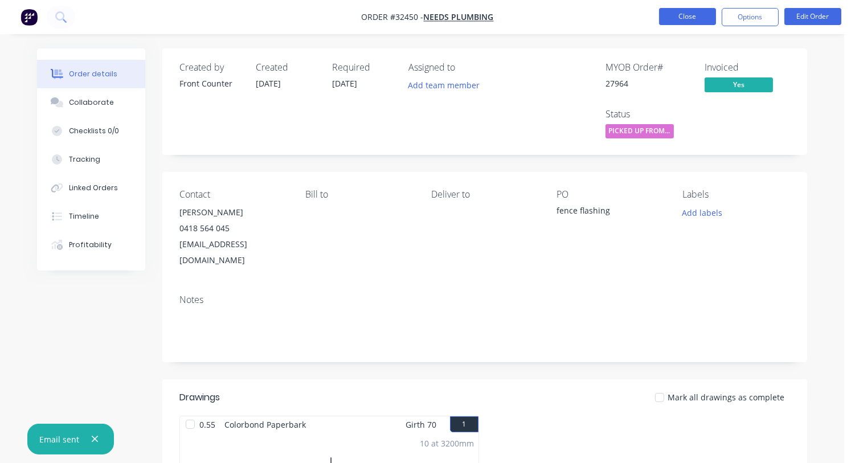
click at [693, 21] on button "Close" at bounding box center [687, 16] width 57 height 17
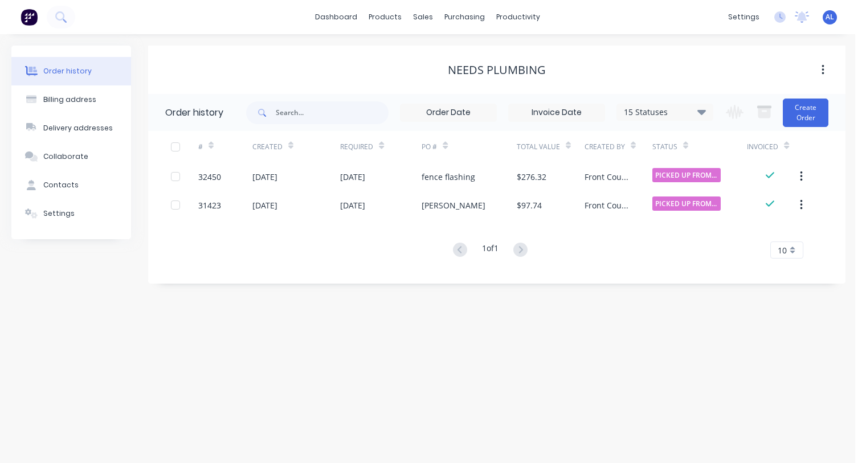
click at [24, 17] on img at bounding box center [29, 17] width 17 height 17
